Goal: Transaction & Acquisition: Purchase product/service

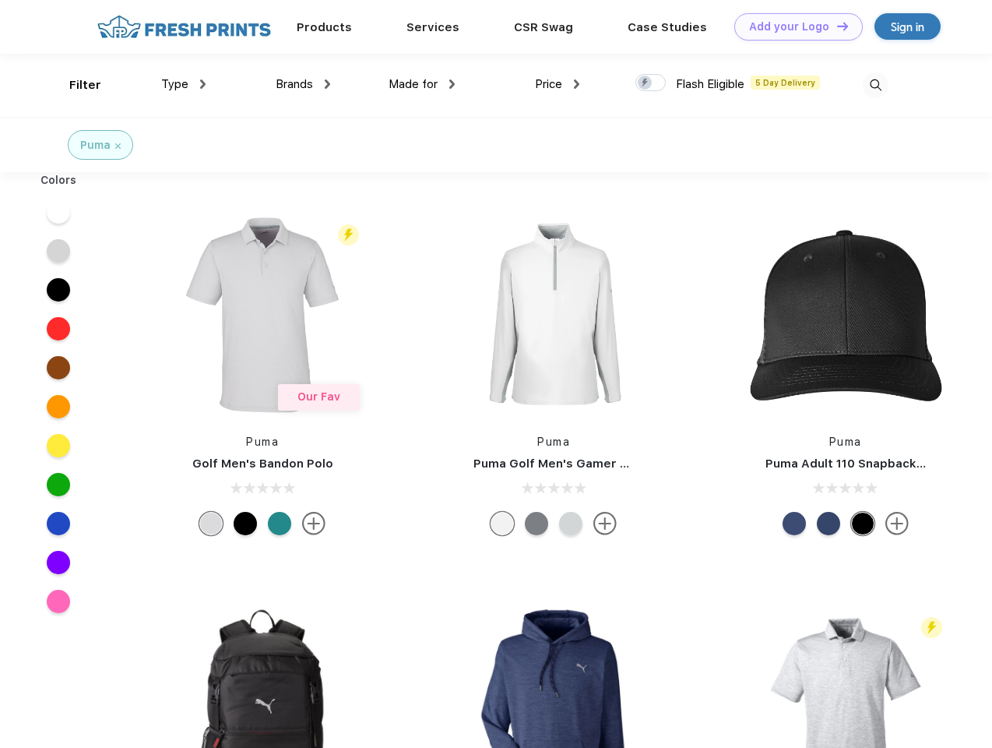
click at [793, 26] on link "Add your Logo Design Tool" at bounding box center [799, 26] width 129 height 27
click at [0, 0] on div "Design Tool" at bounding box center [0, 0] width 0 height 0
click at [836, 26] on link "Add your Logo Design Tool" at bounding box center [799, 26] width 129 height 27
click at [75, 85] on div "Filter" at bounding box center [85, 85] width 32 height 18
click at [184, 84] on span "Type" at bounding box center [174, 84] width 27 height 14
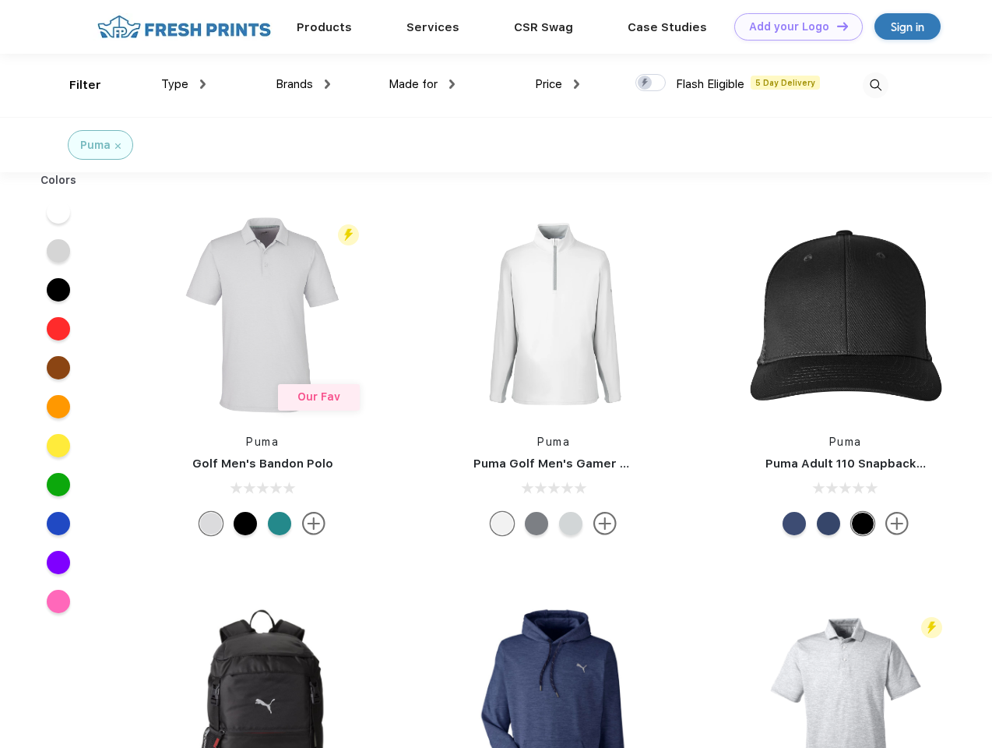
click at [303, 84] on span "Brands" at bounding box center [294, 84] width 37 height 14
click at [422, 84] on span "Made for" at bounding box center [413, 84] width 49 height 14
click at [558, 84] on span "Price" at bounding box center [548, 84] width 27 height 14
click at [651, 83] on div at bounding box center [651, 82] width 30 height 17
click at [646, 83] on input "checkbox" at bounding box center [641, 78] width 10 height 10
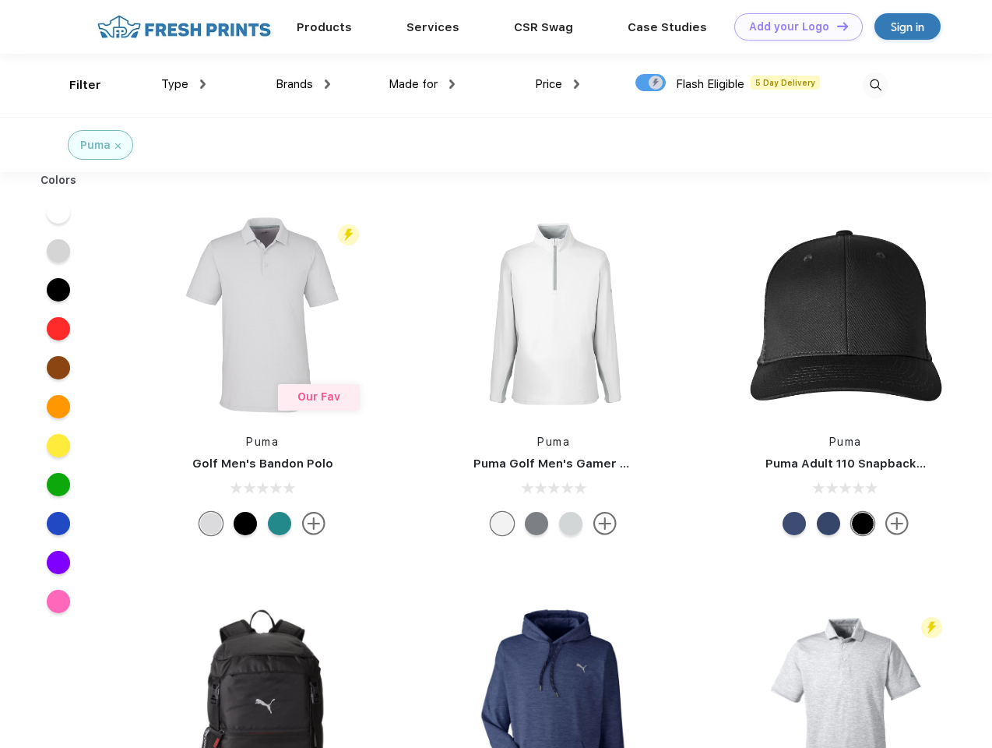
click at [876, 85] on img at bounding box center [876, 85] width 26 height 26
